Goal: Find contact information: Find contact information

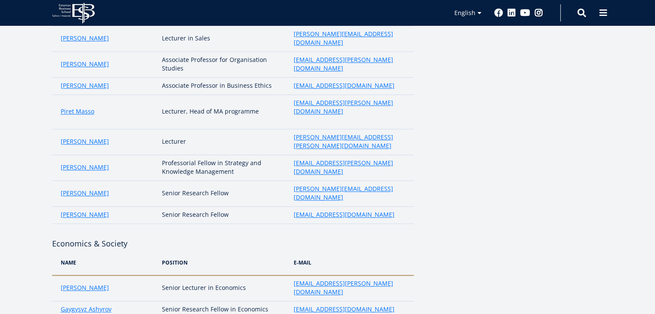
scroll to position [829, 0]
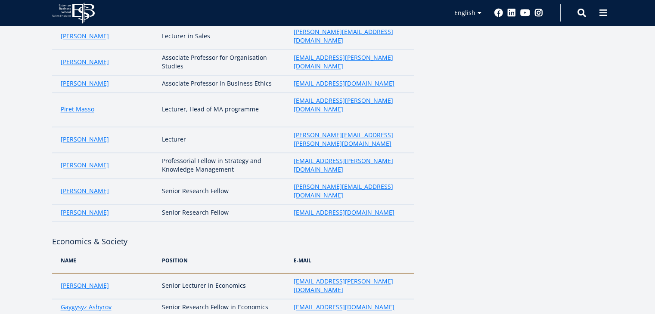
drag, startPoint x: 357, startPoint y: 225, endPoint x: 292, endPoint y: 223, distance: 65.1
copy link "meelis.kitsing@ebs.ee"
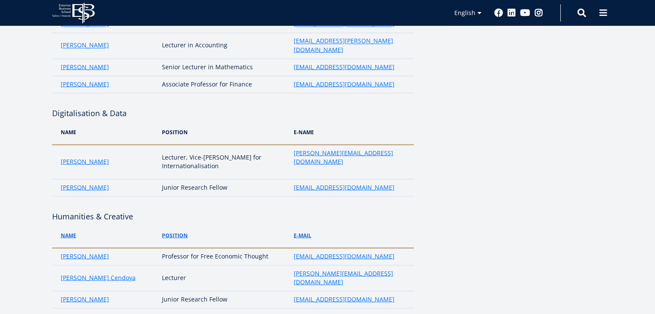
scroll to position [1633, 0]
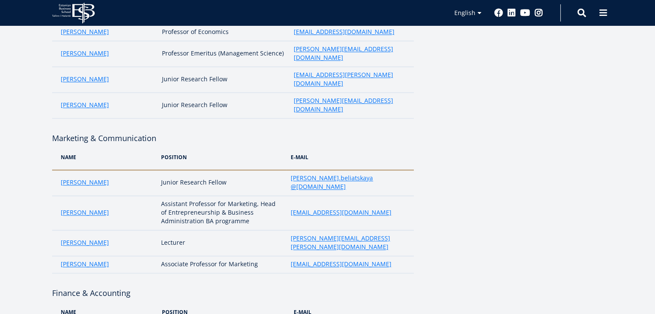
scroll to position [1218, 0]
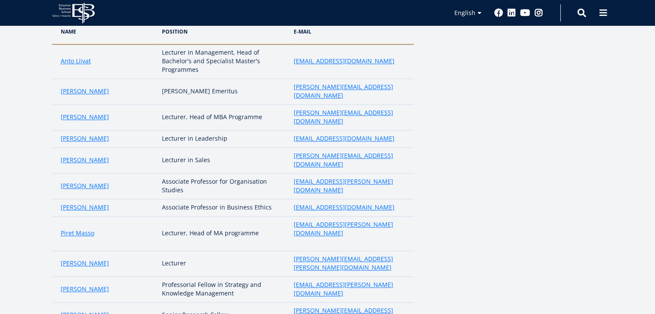
scroll to position [690, 0]
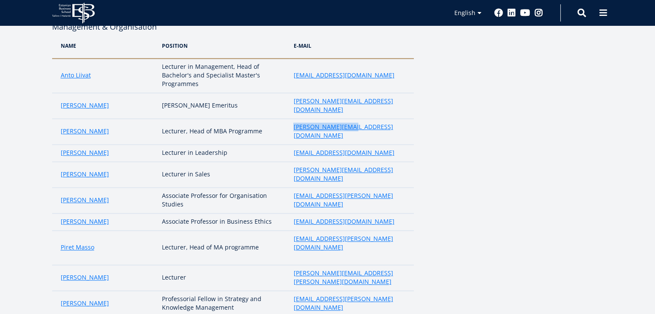
drag, startPoint x: 349, startPoint y: 56, endPoint x: 266, endPoint y: 53, distance: 83.6
click at [266, 119] on tr "Marko Rillo Lecturer, Head of MBA Programme marko.rillo@ebs.ee" at bounding box center [233, 132] width 362 height 26
copy tr "marko.rillo@ebs.ee"
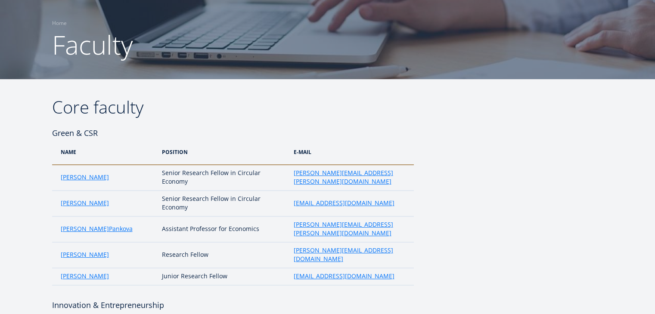
scroll to position [0, 0]
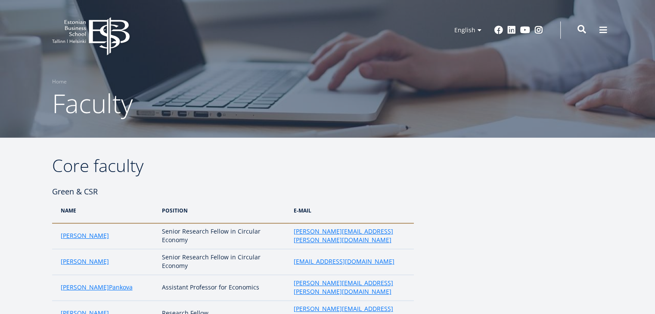
click at [583, 28] on span at bounding box center [582, 29] width 9 height 9
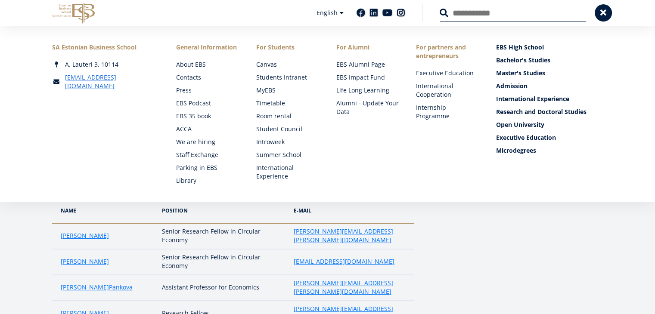
click at [466, 16] on input "Search" at bounding box center [513, 13] width 146 height 18
type input "******"
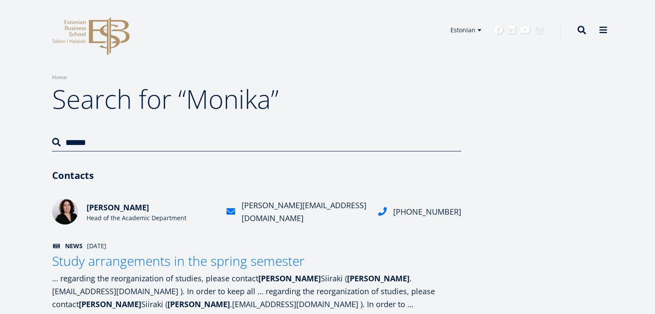
drag, startPoint x: 310, startPoint y: 214, endPoint x: 278, endPoint y: 197, distance: 36.6
click at [262, 215] on font "monika.siiraki@ebs.ee" at bounding box center [305, 211] width 125 height 23
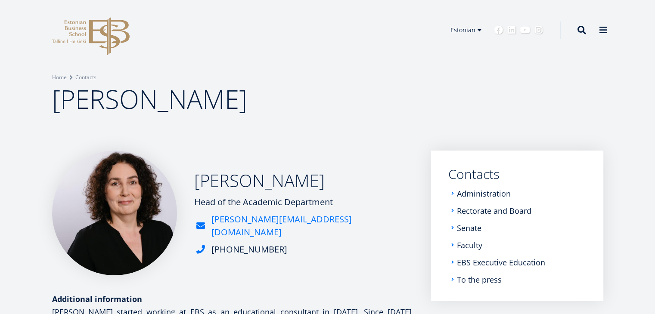
click at [295, 230] on font "monika.siiraki@ebs.ee" at bounding box center [281, 226] width 140 height 25
drag, startPoint x: 309, startPoint y: 227, endPoint x: 300, endPoint y: 228, distance: 9.5
click at [300, 228] on div "monika.siiraki@ebs.ee" at bounding box center [304, 226] width 220 height 26
copy font "monika.siiraki@ebs.ee"
click at [583, 31] on span at bounding box center [582, 29] width 9 height 9
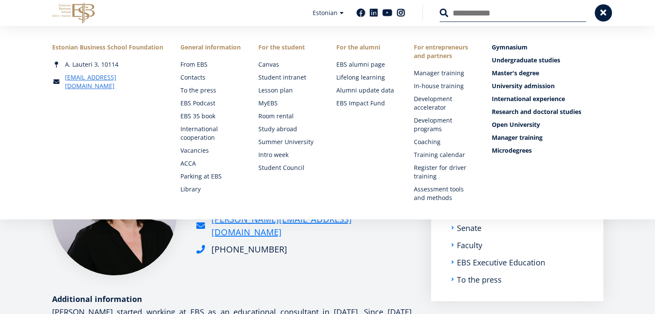
click at [480, 12] on input "Search" at bounding box center [513, 13] width 146 height 18
type input "******"
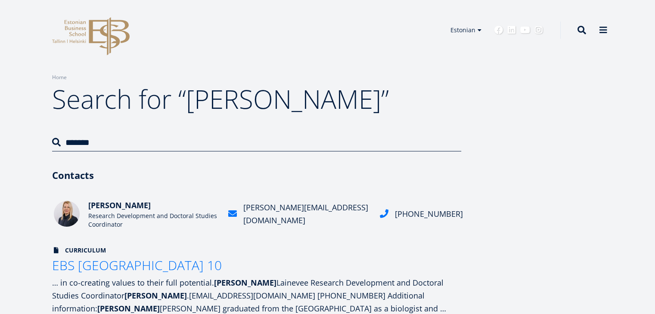
click at [312, 217] on font "[PERSON_NAME][EMAIL_ADDRESS][DOMAIN_NAME]" at bounding box center [305, 213] width 125 height 23
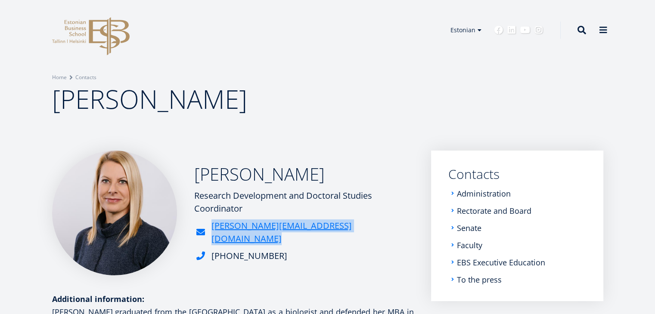
drag, startPoint x: 308, startPoint y: 234, endPoint x: 307, endPoint y: 241, distance: 6.9
click at [307, 241] on div "[PERSON_NAME][EMAIL_ADDRESS][DOMAIN_NAME] [PHONE_NUMBER]" at bounding box center [304, 241] width 220 height 43
copy div "[PERSON_NAME][EMAIL_ADDRESS][DOMAIN_NAME]"
